Goal: Transaction & Acquisition: Purchase product/service

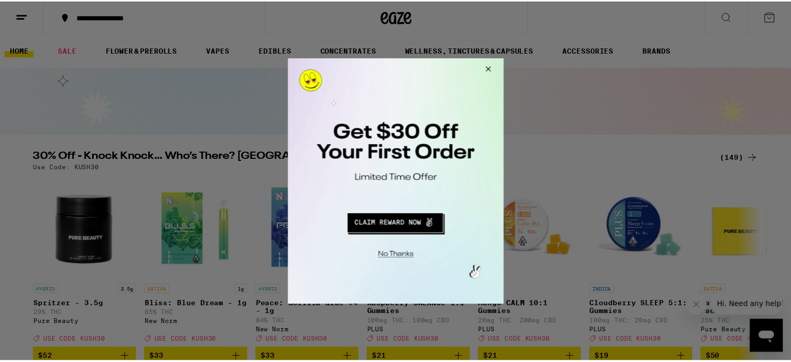
click at [405, 255] on button "Close Modal" at bounding box center [395, 254] width 212 height 16
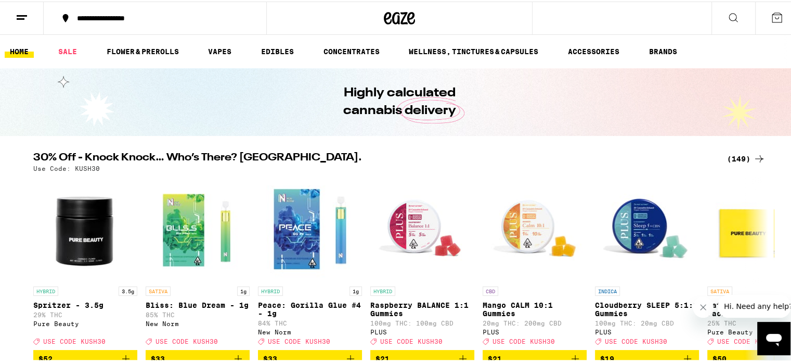
click at [738, 158] on div "(149)" at bounding box center [746, 157] width 39 height 12
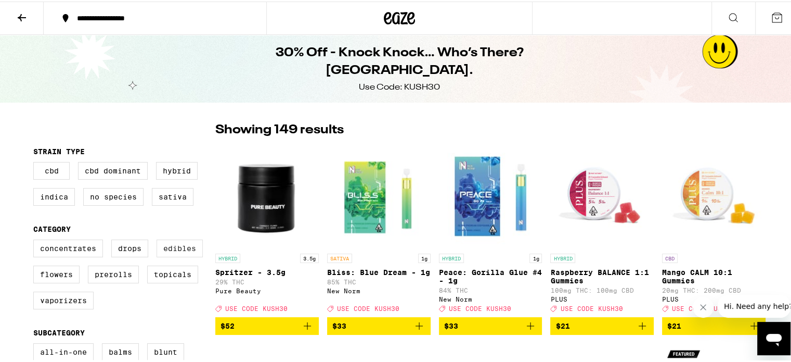
click at [157, 246] on label "Edibles" at bounding box center [180, 247] width 46 height 18
click at [36, 240] on input "Edibles" at bounding box center [35, 239] width 1 height 1
checkbox input "true"
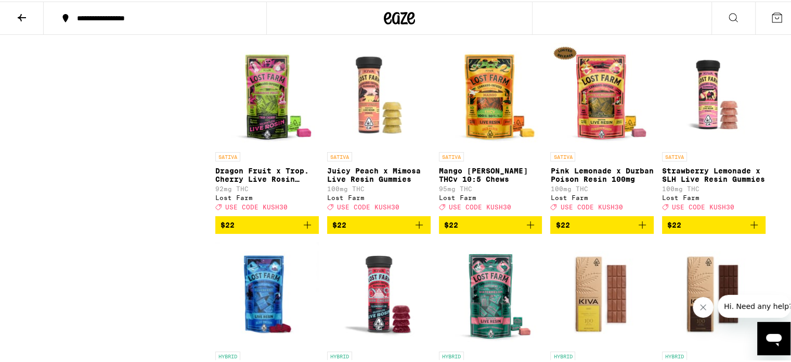
scroll to position [2653, 0]
